Goal: Transaction & Acquisition: Purchase product/service

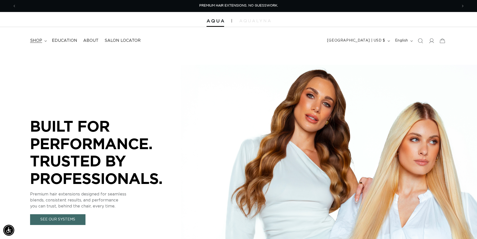
click at [34, 40] on span "shop" at bounding box center [36, 40] width 12 height 5
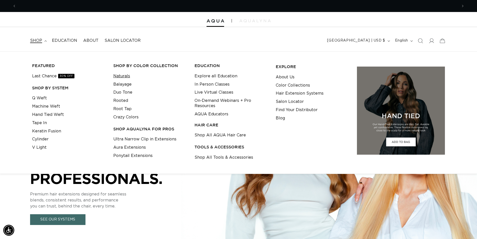
scroll to position [0, 442]
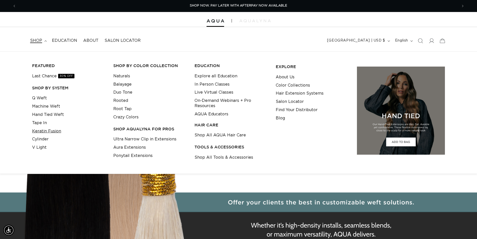
click at [46, 132] on link "Keratin Fusion" at bounding box center [46, 131] width 29 height 8
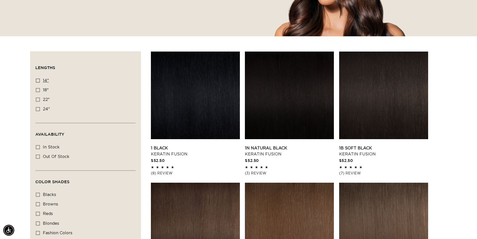
scroll to position [0, 442]
click at [39, 80] on icon at bounding box center [38, 81] width 4 height 4
click at [39, 80] on input "14" 14" (20 products)" at bounding box center [38, 81] width 4 height 4
checkbox input "true"
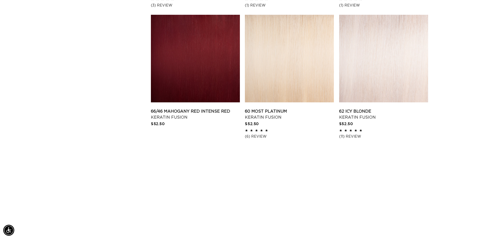
scroll to position [793, 0]
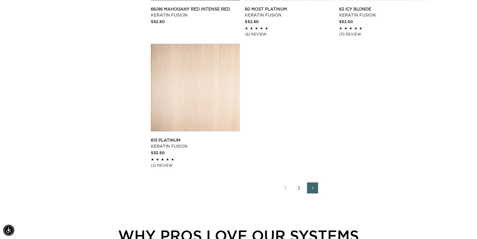
click at [299, 188] on link "2" at bounding box center [299, 188] width 11 height 11
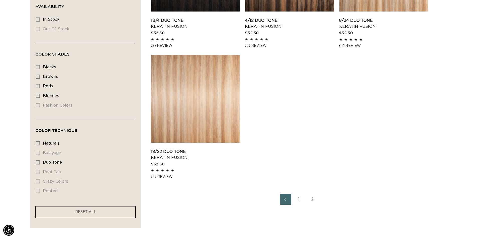
scroll to position [0, 442]
click at [192, 149] on link "18/22 Duo Tone Keratin Fusion" at bounding box center [195, 155] width 89 height 12
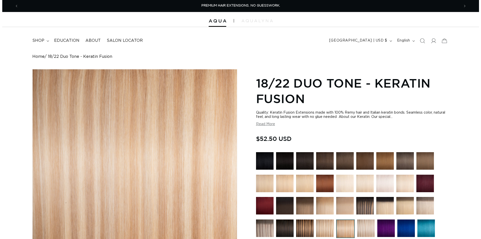
scroll to position [153, 0]
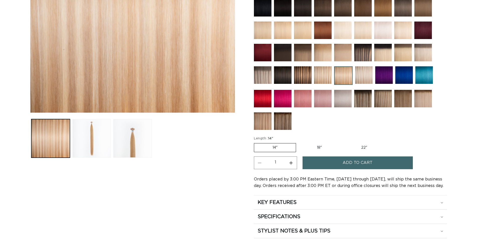
click at [336, 162] on button "Add to cart" at bounding box center [358, 163] width 110 height 13
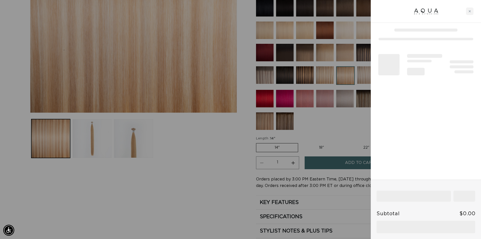
scroll to position [0, 446]
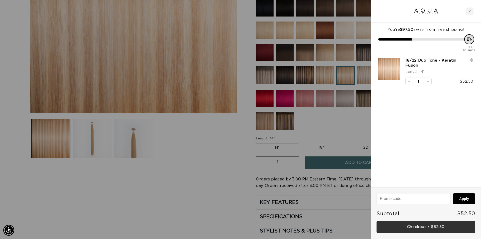
click at [431, 224] on link "Checkout • $52.50" at bounding box center [426, 227] width 99 height 13
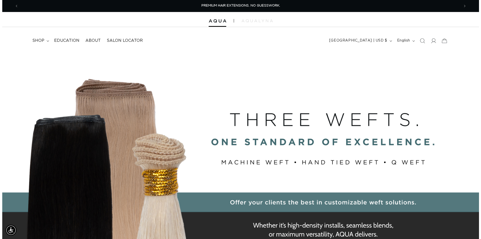
scroll to position [0, 883]
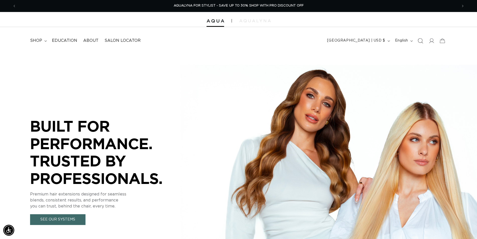
click at [423, 42] on icon "Search" at bounding box center [420, 40] width 5 height 5
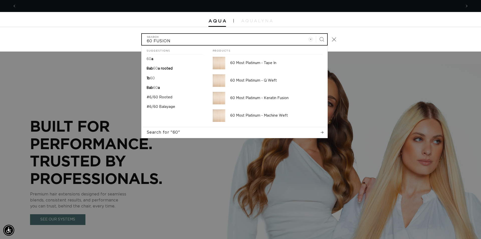
scroll to position [0, 0]
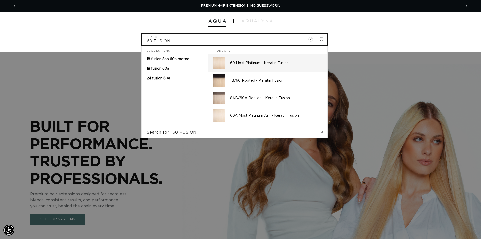
type input "60 FUSION"
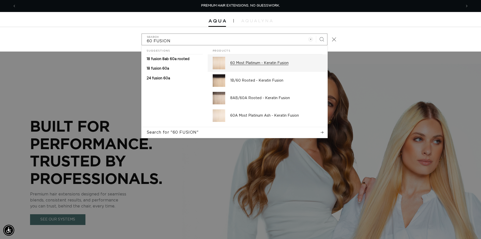
click at [292, 61] on p "60 Most Platinum - Keratin Fusion" at bounding box center [276, 63] width 92 height 5
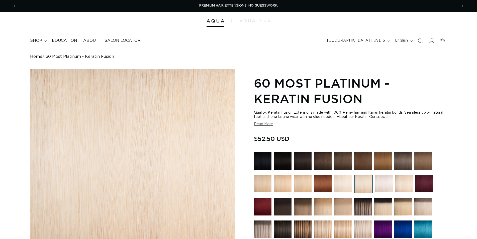
scroll to position [179, 0]
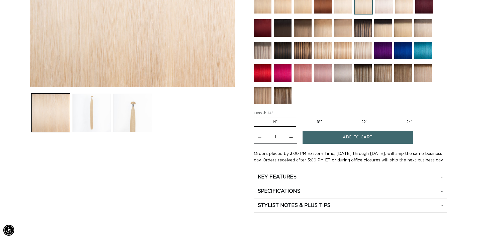
click at [416, 121] on label "24" Variant sold out or unavailable" at bounding box center [409, 122] width 43 height 9
click at [388, 117] on input "24" Variant sold out or unavailable" at bounding box center [388, 117] width 0 height 0
radio input "true"
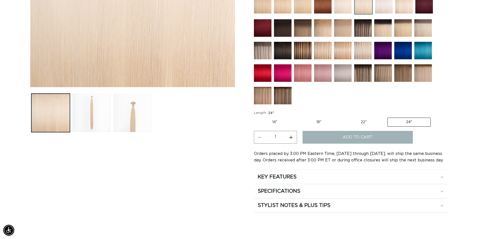
scroll to position [0, 442]
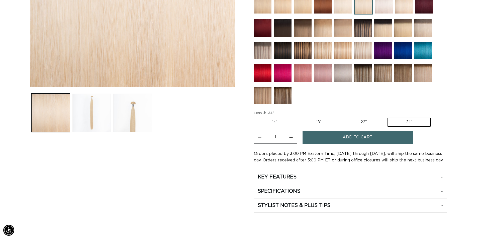
click at [289, 138] on button "Increase quantity for 60 Most Platinum - Keratin Fusion" at bounding box center [291, 137] width 11 height 13
type input "4"
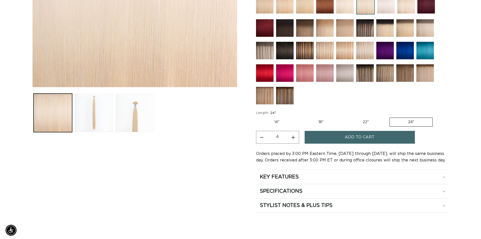
scroll to position [0, 883]
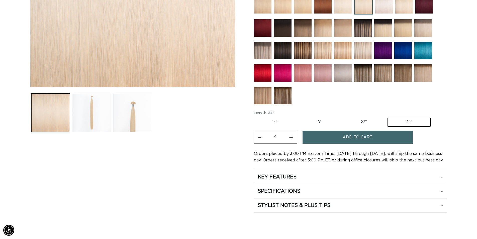
click at [339, 137] on button "Add to cart" at bounding box center [358, 137] width 110 height 13
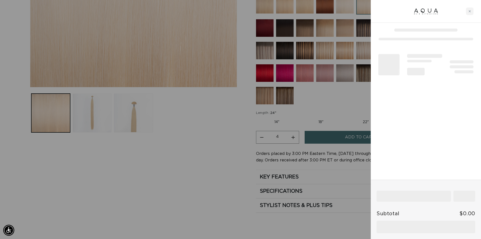
scroll to position [0, 0]
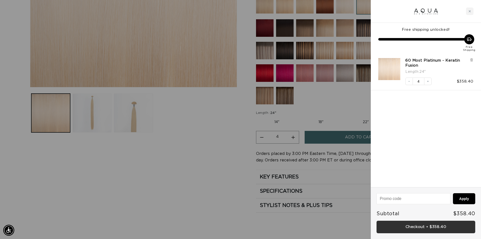
click at [416, 225] on link "Checkout • $358.40" at bounding box center [426, 227] width 99 height 13
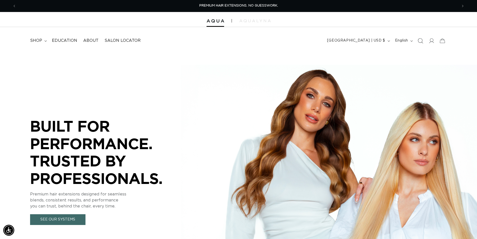
click at [421, 41] on icon "Search" at bounding box center [420, 40] width 5 height 5
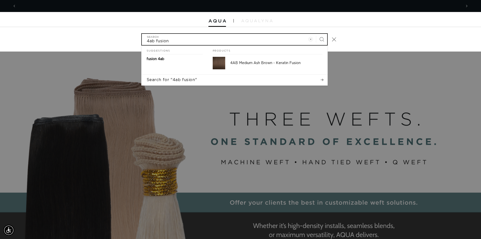
scroll to position [0, 892]
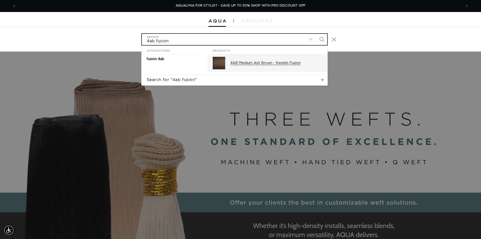
type input "4ab fusion"
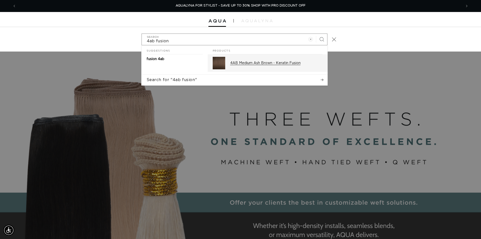
click at [279, 62] on p "4AB Medium Ash Brown - Keratin Fusion" at bounding box center [276, 63] width 92 height 5
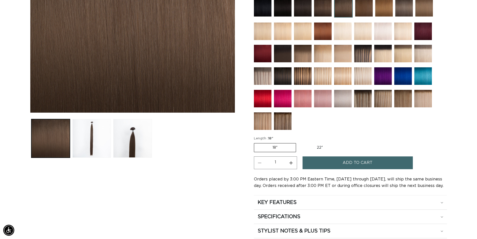
click at [289, 162] on button "Increase quantity for 4AB Medium Ash Brown - Keratin Fusion" at bounding box center [291, 163] width 11 height 13
type input "2"
click at [325, 161] on button "Add to cart" at bounding box center [358, 163] width 110 height 13
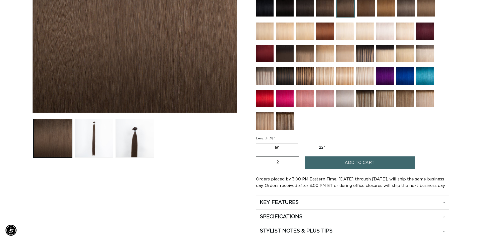
scroll to position [0, 446]
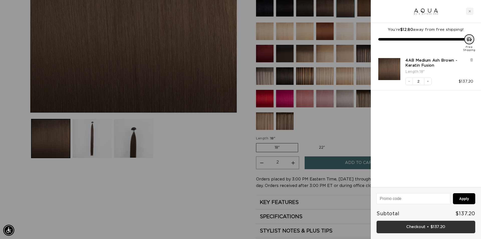
click at [437, 227] on link "Checkout • $137.20" at bounding box center [426, 227] width 99 height 13
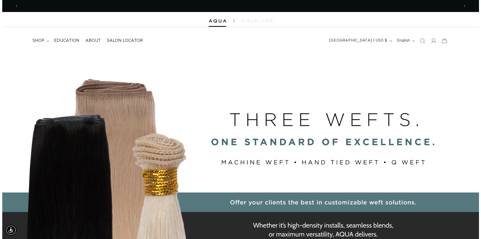
scroll to position [0, 442]
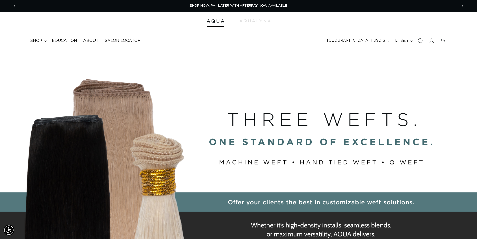
click at [422, 43] on icon "Search" at bounding box center [420, 40] width 5 height 5
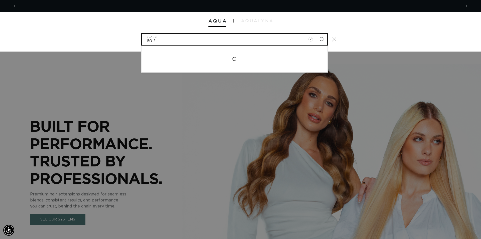
scroll to position [0, 892]
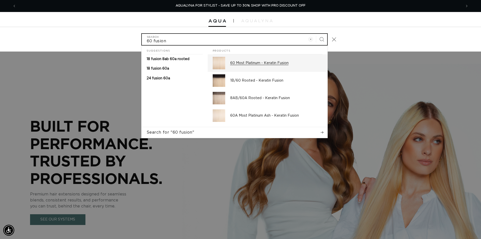
type input "60 fusion"
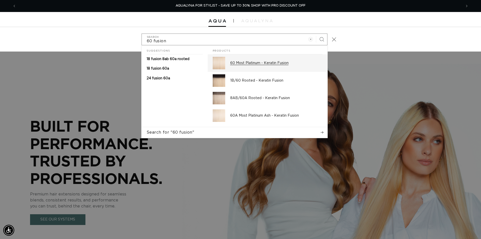
click at [262, 64] on p "60 Most Platinum - Keratin Fusion" at bounding box center [276, 63] width 92 height 5
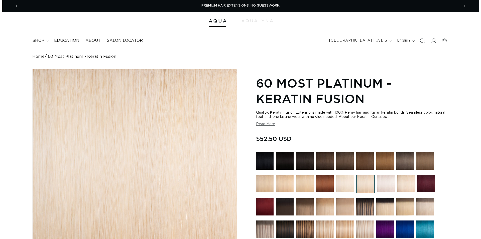
scroll to position [128, 0]
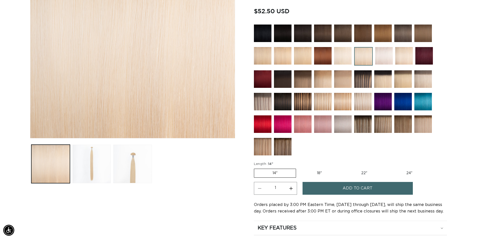
click at [363, 186] on span "Add to cart" at bounding box center [358, 188] width 30 height 13
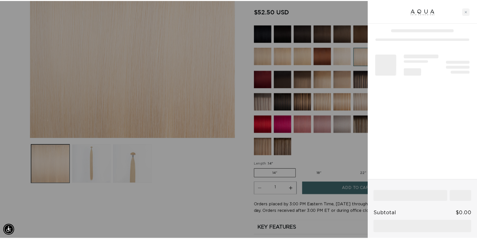
scroll to position [0, 446]
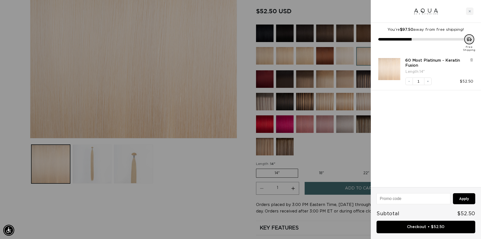
click at [325, 12] on div at bounding box center [240, 119] width 481 height 239
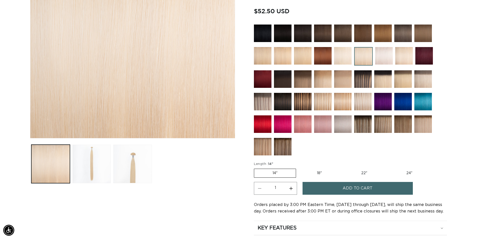
scroll to position [0, 442]
click at [422, 32] on img at bounding box center [423, 34] width 18 height 18
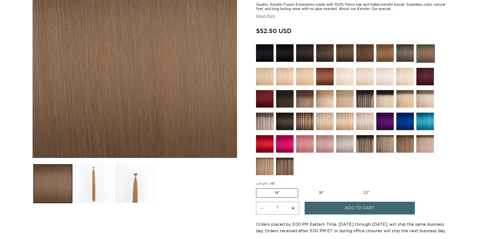
scroll to position [153, 0]
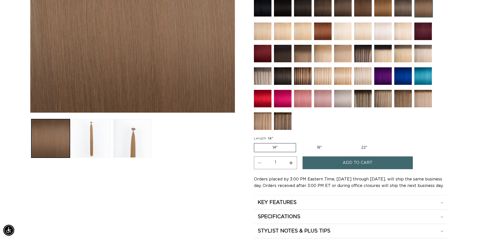
click at [363, 163] on span "Add to cart" at bounding box center [358, 163] width 30 height 13
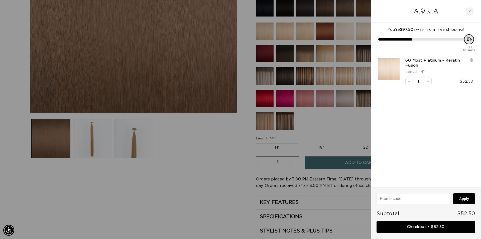
scroll to position [0, 446]
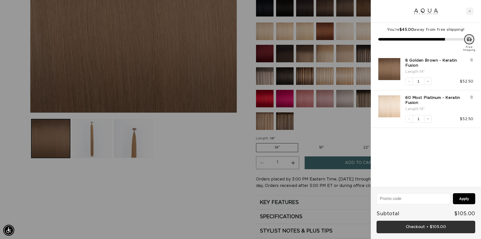
click at [427, 229] on link "Checkout • $105.00" at bounding box center [426, 227] width 99 height 13
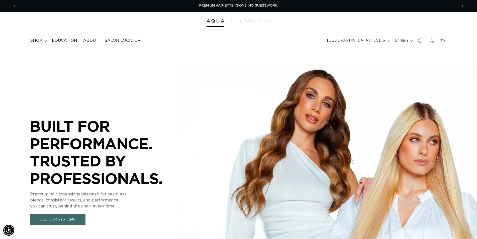
click at [417, 41] on span "Search" at bounding box center [420, 40] width 11 height 11
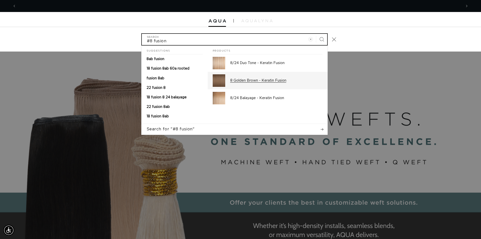
scroll to position [0, 892]
type input "#8 fusion"
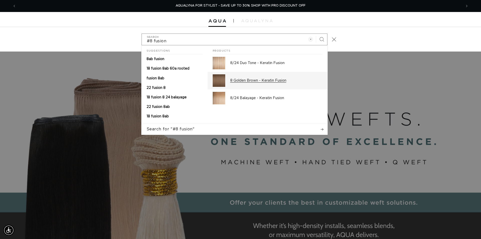
click at [255, 81] on p "8 Golden Brown - Keratin Fusion" at bounding box center [276, 80] width 92 height 5
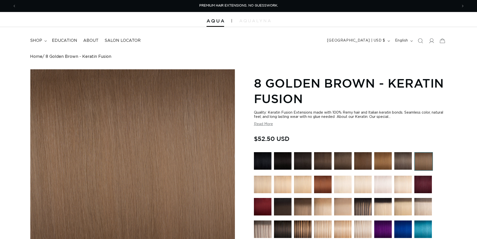
scroll to position [153, 0]
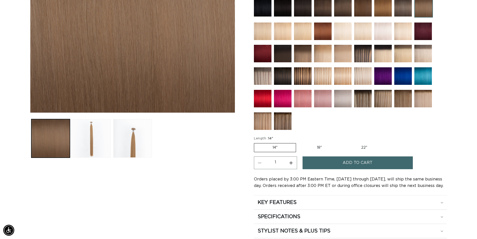
click at [318, 148] on label "18" Variant sold out or unavailable" at bounding box center [320, 148] width 42 height 9
click at [299, 143] on input "18" Variant sold out or unavailable" at bounding box center [299, 142] width 0 height 0
radio input "true"
click at [342, 164] on button "Add to cart" at bounding box center [358, 163] width 110 height 13
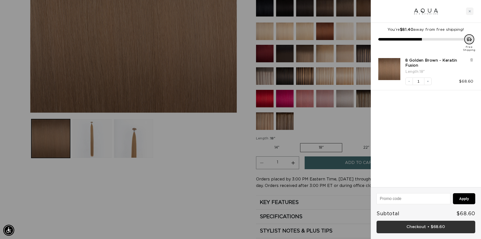
scroll to position [0, 446]
click at [429, 225] on link "Checkout • $68.60" at bounding box center [426, 227] width 99 height 13
